Goal: Task Accomplishment & Management: Manage account settings

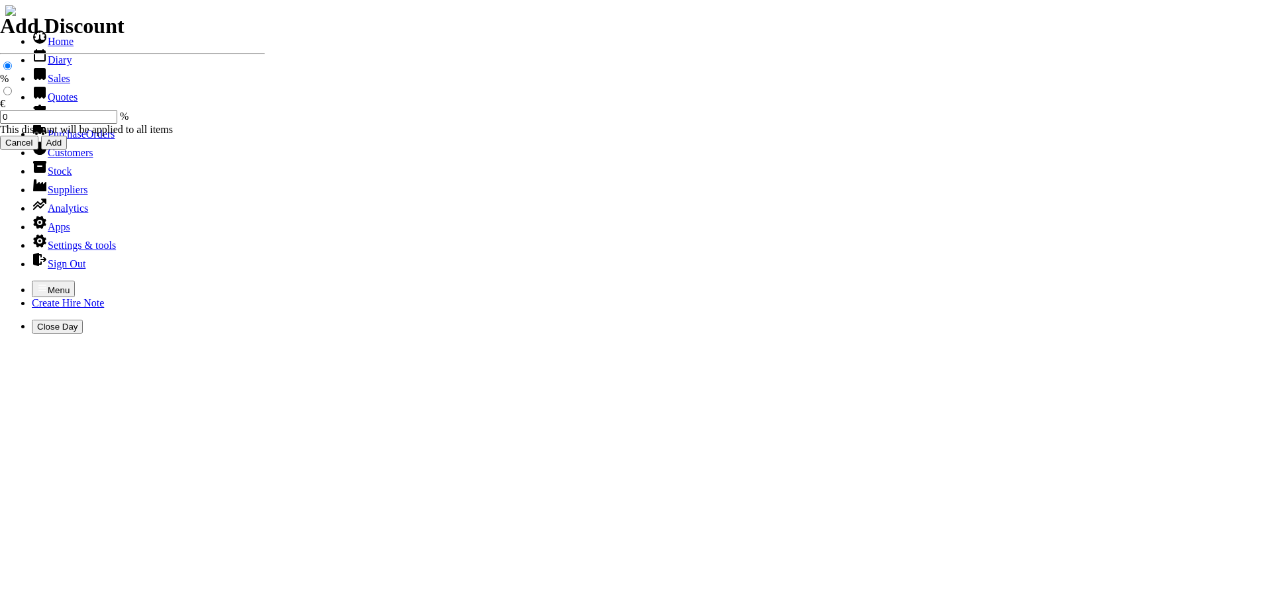
select select "HO"
click at [37, 283] on icon "button" at bounding box center [42, 288] width 11 height 11
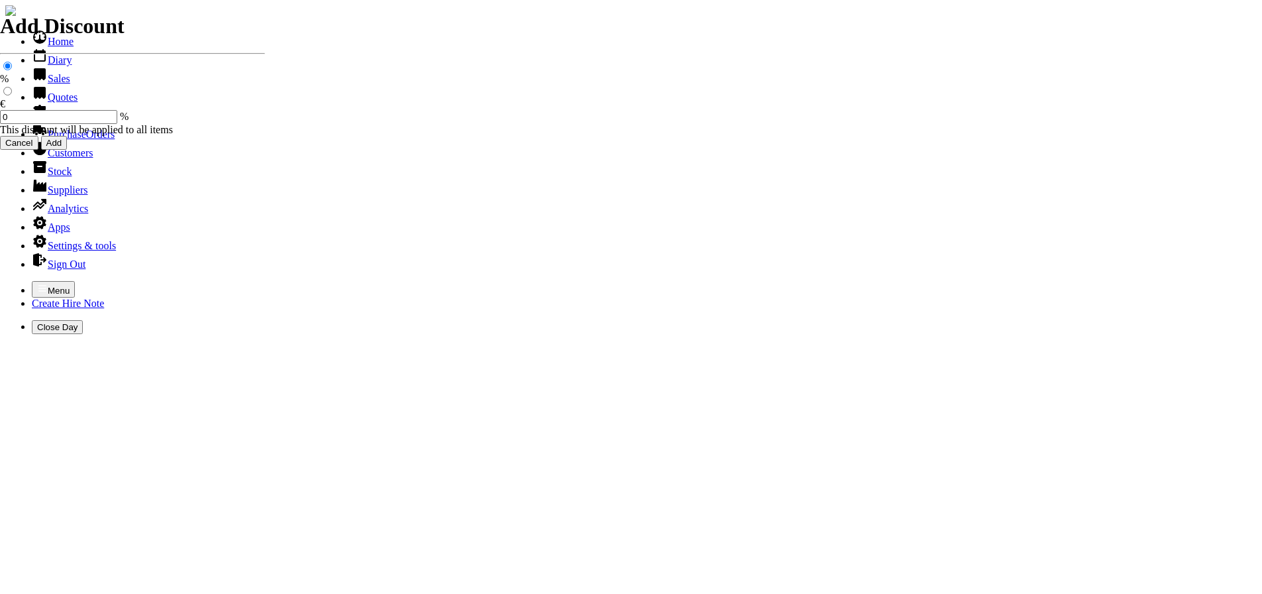
click at [58, 158] on link "Customers" at bounding box center [62, 152] width 61 height 11
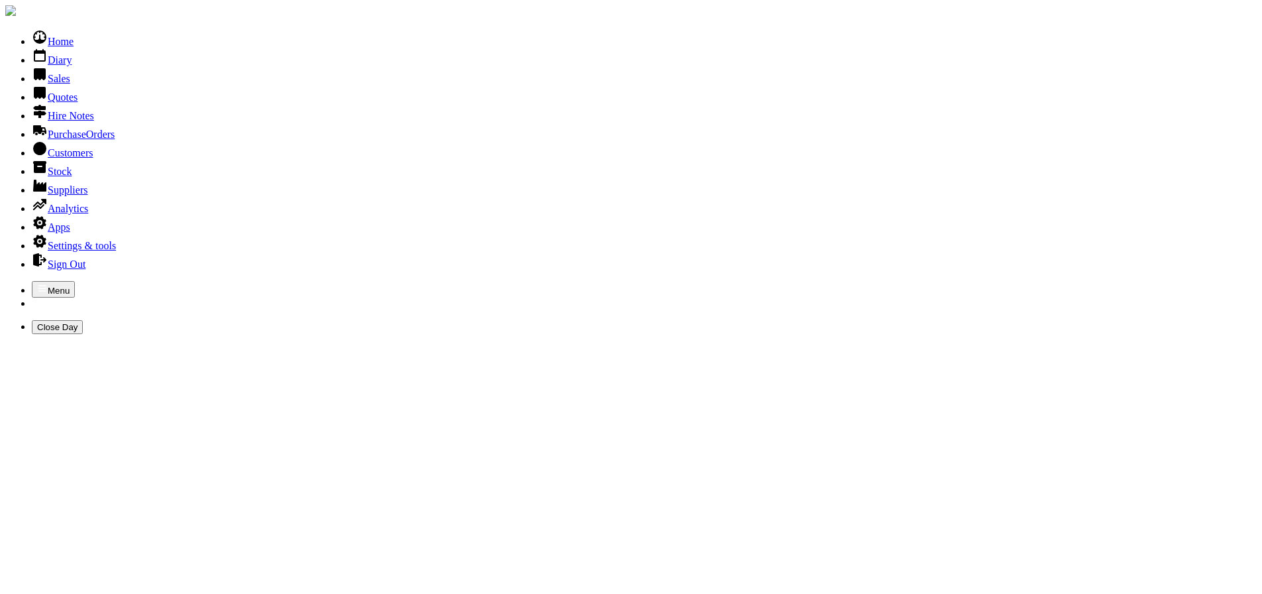
type input "[PERSON_NAME]"
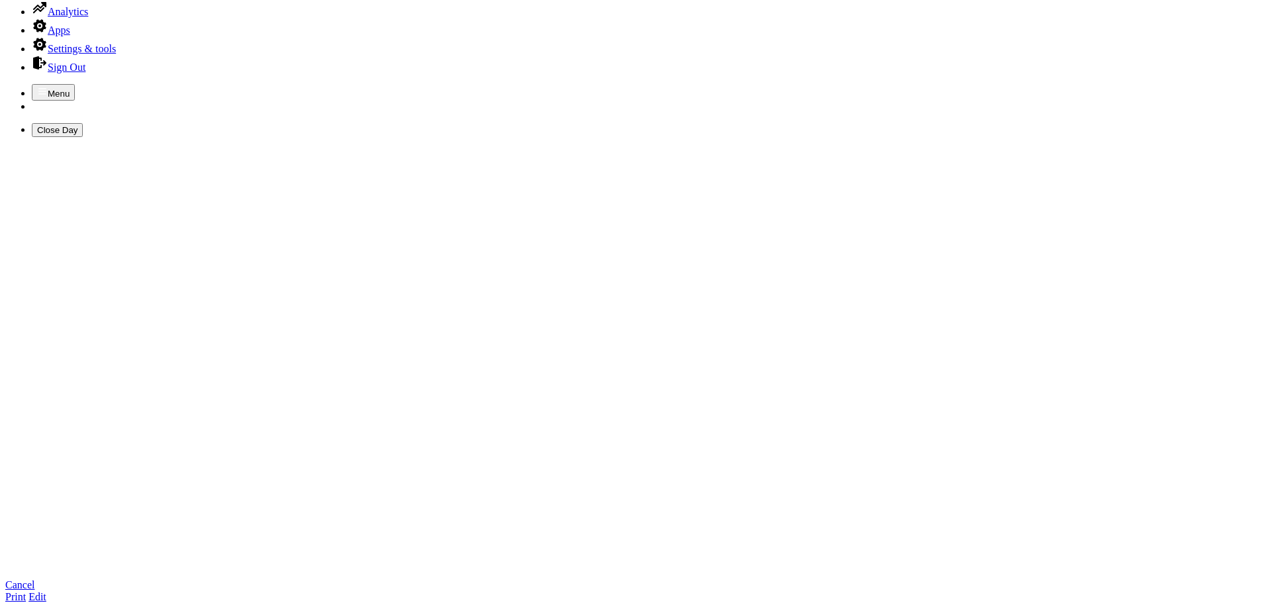
scroll to position [265, 0]
